Goal: Information Seeking & Learning: Learn about a topic

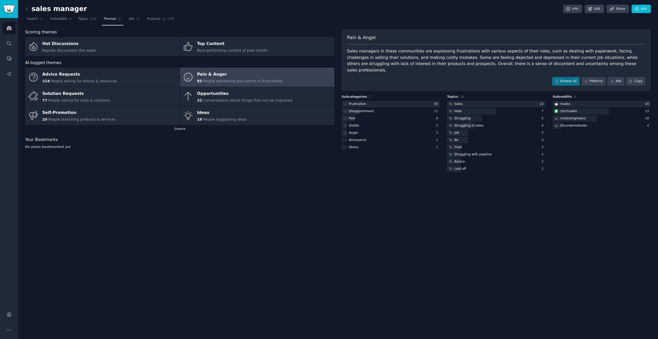
click at [233, 69] on link "Pain & Anger 85 People expressing pain points & frustrations" at bounding box center [257, 77] width 154 height 19
click at [586, 79] on icon at bounding box center [586, 81] width 4 height 4
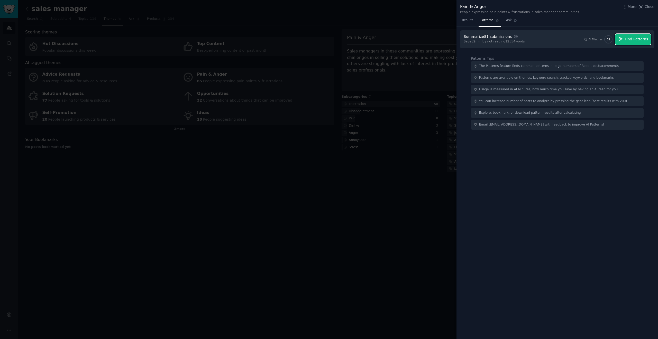
click at [630, 38] on span "Find Patterns" at bounding box center [636, 38] width 23 height 5
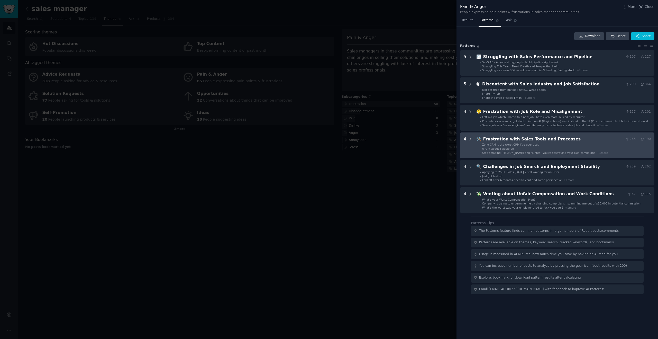
click at [548, 142] on div "Frustration with Sales Tools and Processes" at bounding box center [553, 139] width 140 height 6
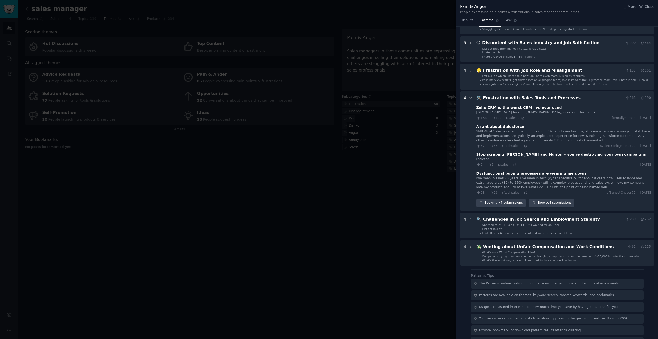
scroll to position [54, 0]
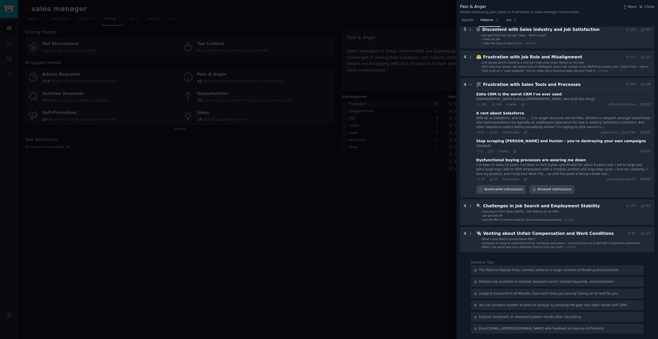
drag, startPoint x: 565, startPoint y: 141, endPoint x: 561, endPoint y: 144, distance: 5.6
click at [565, 141] on div "Stop scraping [PERSON_NAME] and Hunter - you're destroying your own campaigns" at bounding box center [561, 140] width 170 height 5
click at [520, 143] on div "Stop scraping [PERSON_NAME] and Hunter - you're destroying your own campaigns" at bounding box center [561, 140] width 170 height 5
click at [526, 139] on div "Stop scraping [PERSON_NAME] and Hunter - you're destroying your own campaigns" at bounding box center [561, 140] width 170 height 5
click at [521, 105] on icon at bounding box center [522, 104] width 2 height 2
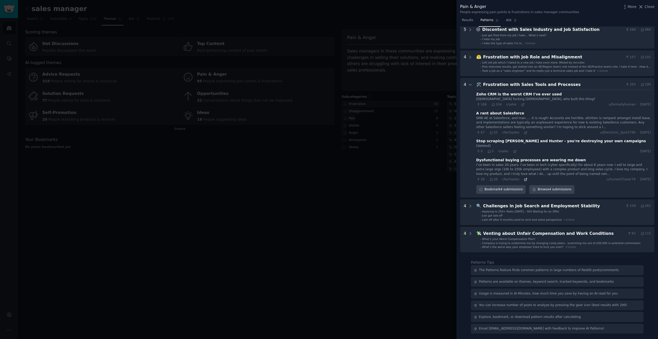
click at [525, 180] on icon at bounding box center [525, 179] width 2 height 2
